Goal: Task Accomplishment & Management: Manage account settings

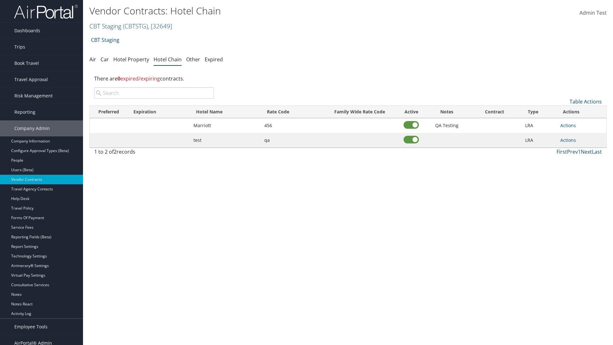
click at [154, 93] on input "search" at bounding box center [154, 92] width 120 height 11
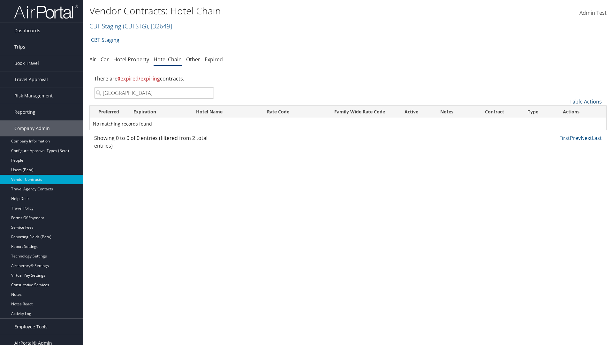
type input "[GEOGRAPHIC_DATA]"
click at [586, 102] on link "Table Actions" at bounding box center [586, 101] width 32 height 7
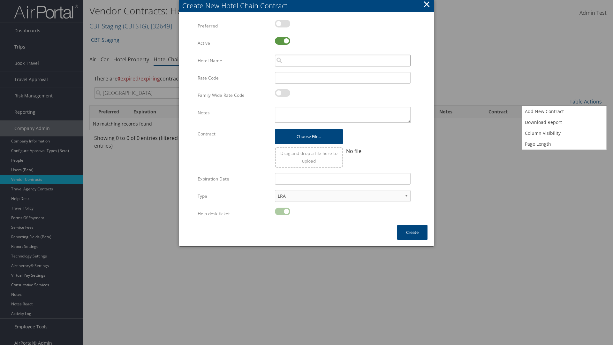
click at [343, 60] on input "search" at bounding box center [343, 61] width 136 height 12
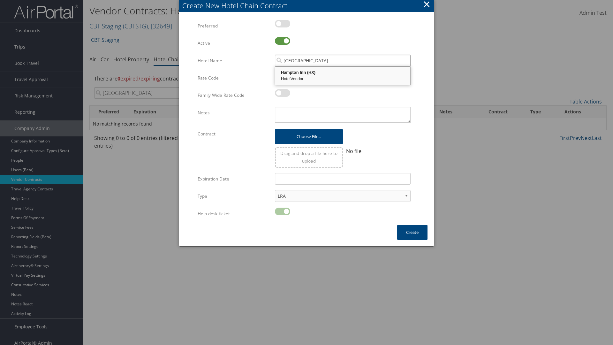
type input "[GEOGRAPHIC_DATA]"
type input "456"
click at [412, 232] on button "Create" at bounding box center [412, 232] width 30 height 15
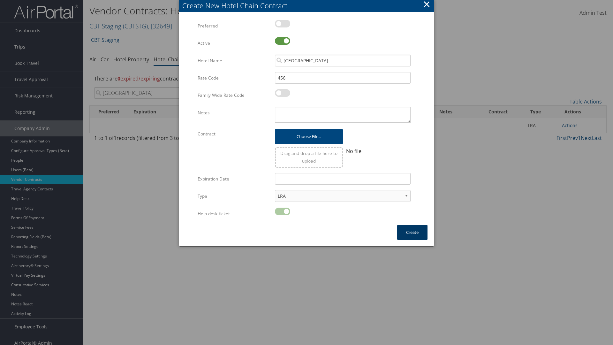
scroll to position [6, 0]
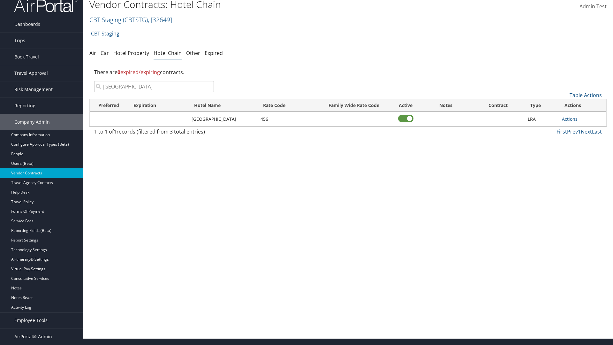
click at [154, 87] on input "[GEOGRAPHIC_DATA]" at bounding box center [154, 86] width 120 height 11
click at [570, 119] on link "Actions" at bounding box center [570, 119] width 16 height 6
click at [572, 139] on link "Delete" at bounding box center [571, 139] width 19 height 11
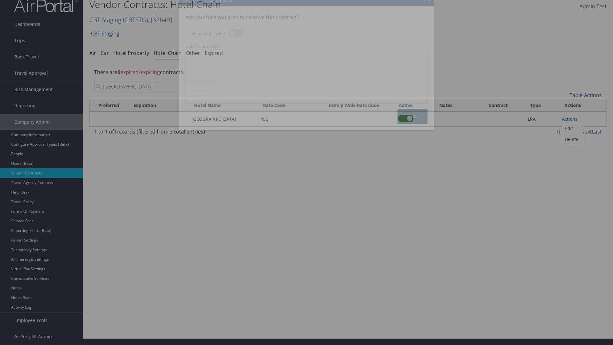
click at [413, 116] on button "Delete" at bounding box center [413, 116] width 30 height 15
